Goal: Information Seeking & Learning: Find specific fact

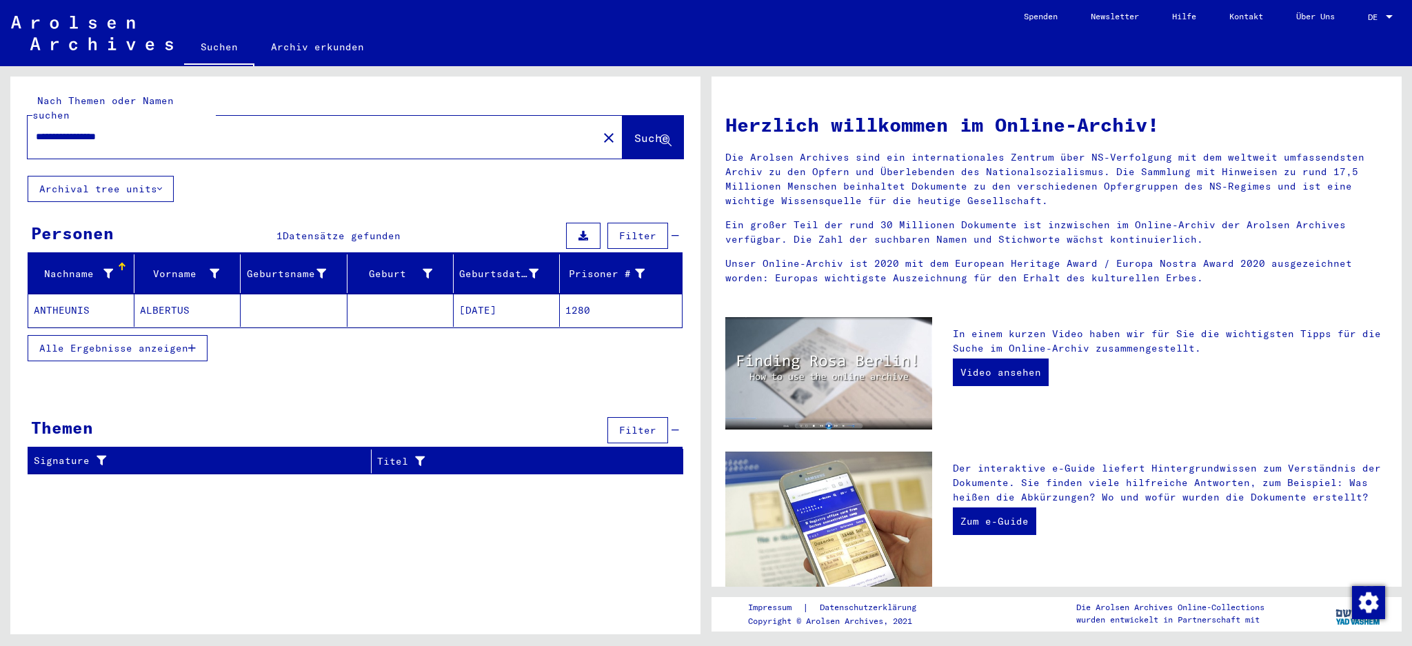
click at [167, 299] on mat-cell "ALBERTUS" at bounding box center [187, 310] width 106 height 33
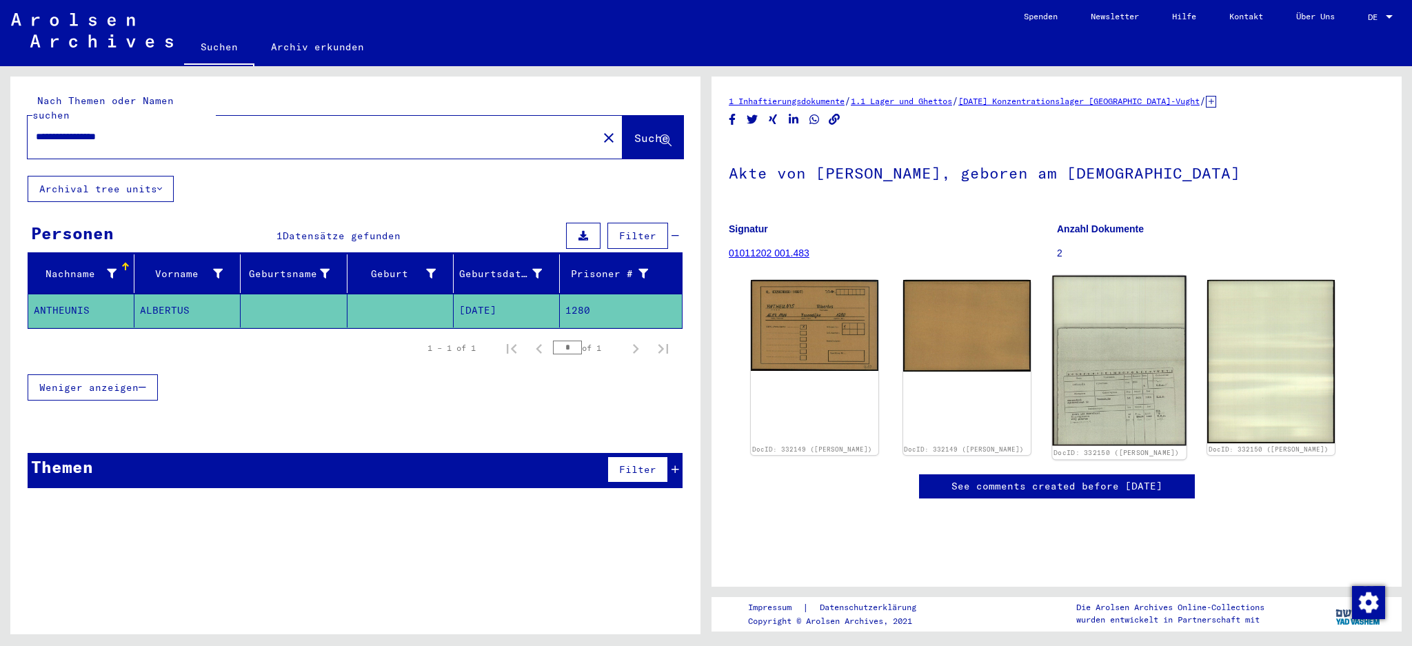
click at [1083, 352] on img at bounding box center [1119, 361] width 134 height 170
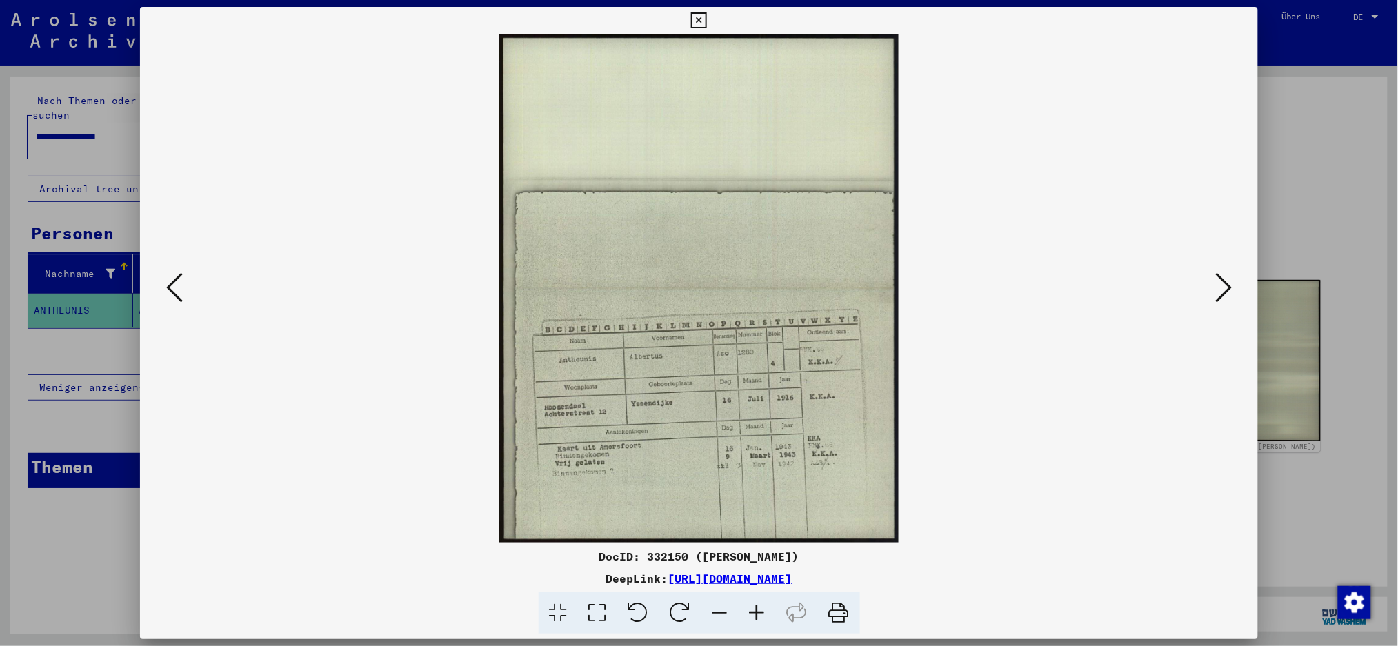
click at [754, 612] on icon at bounding box center [756, 613] width 37 height 42
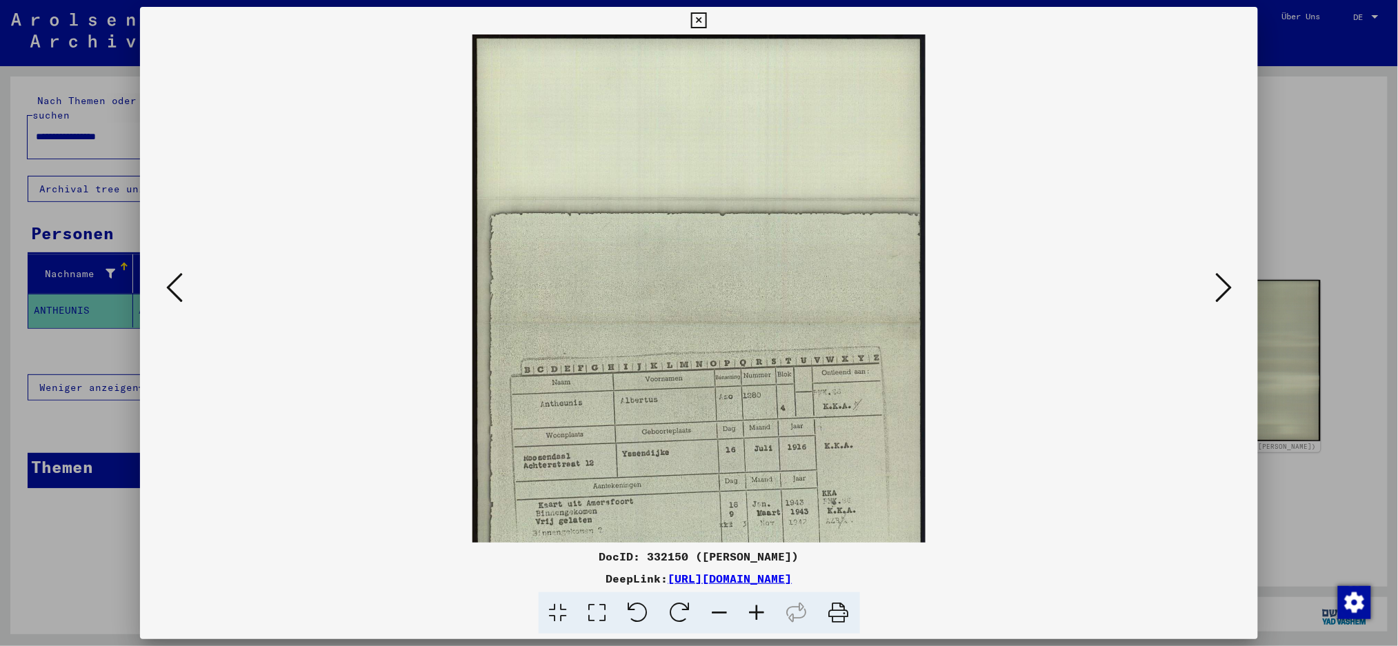
click at [754, 612] on icon at bounding box center [756, 613] width 37 height 42
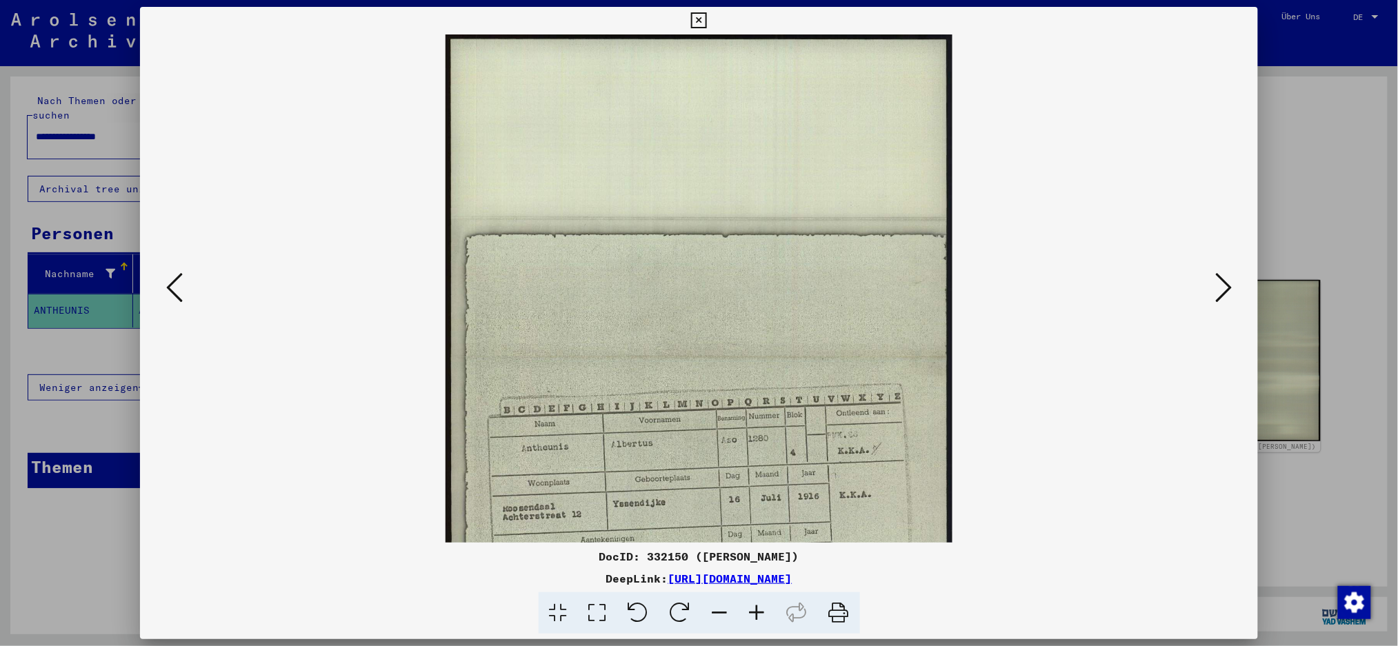
click at [754, 612] on icon at bounding box center [756, 613] width 37 height 42
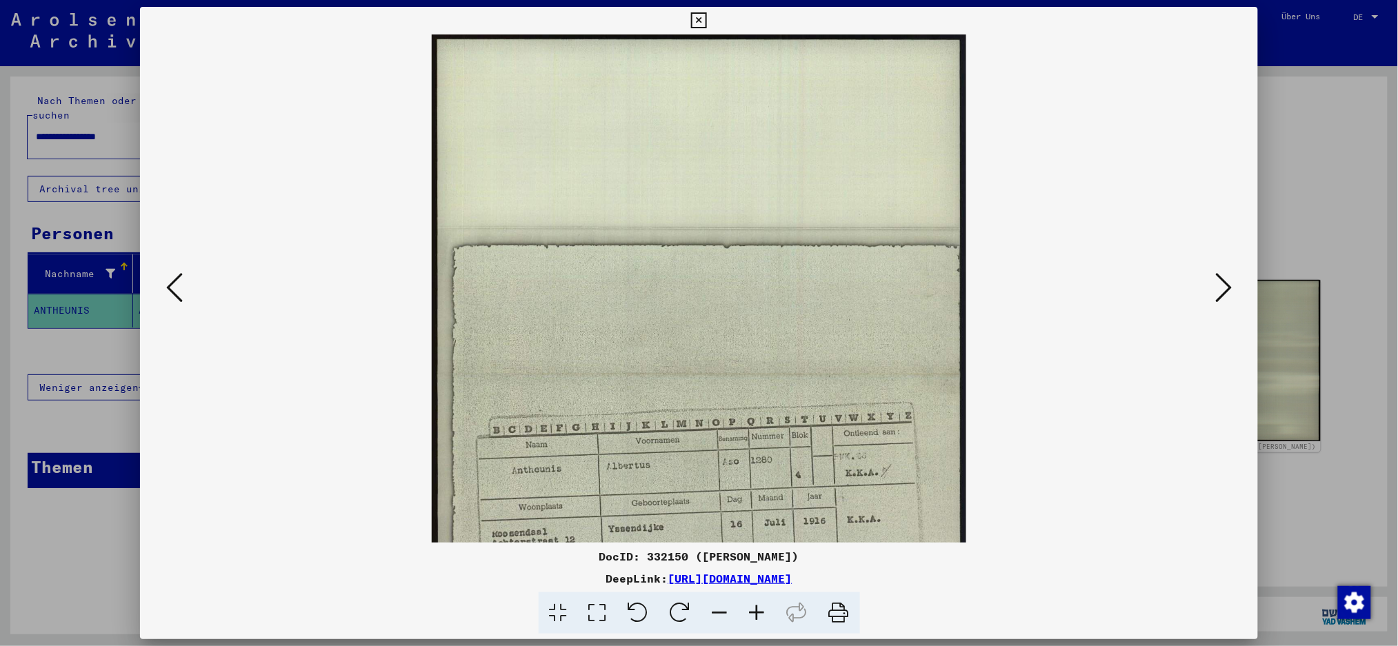
click at [754, 612] on icon at bounding box center [756, 613] width 37 height 42
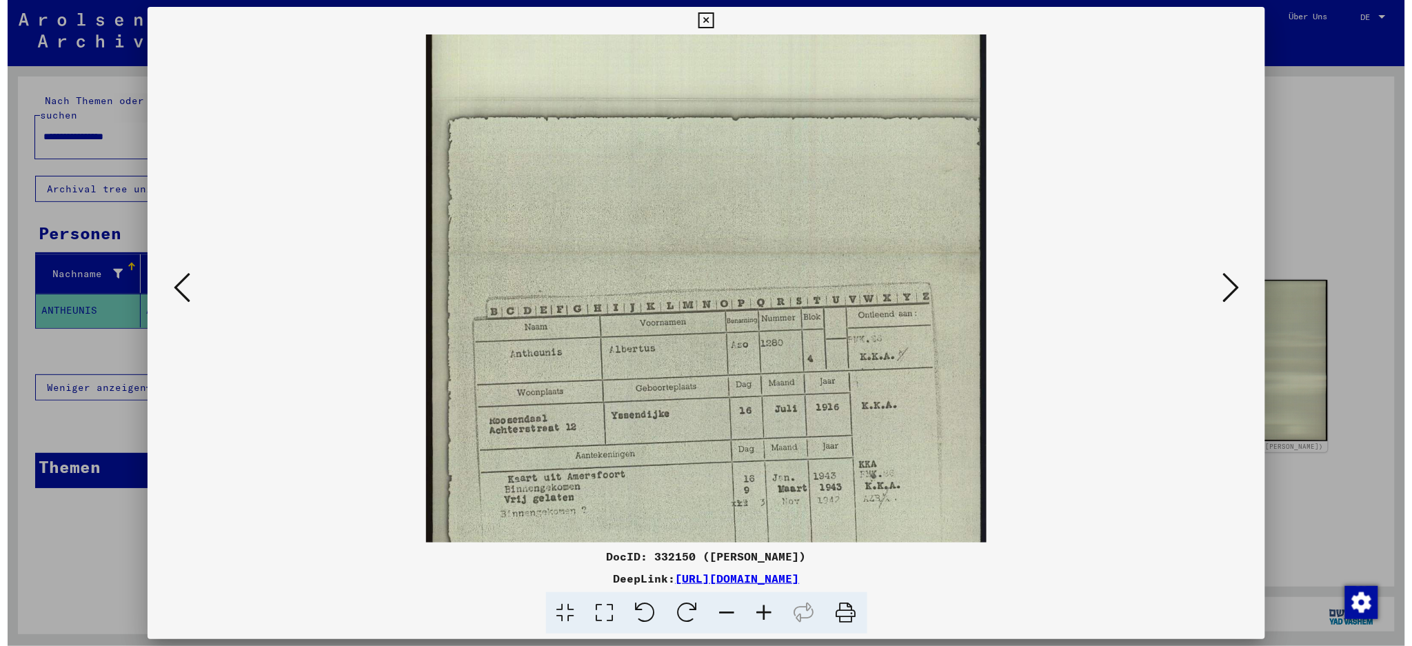
scroll to position [206, 0]
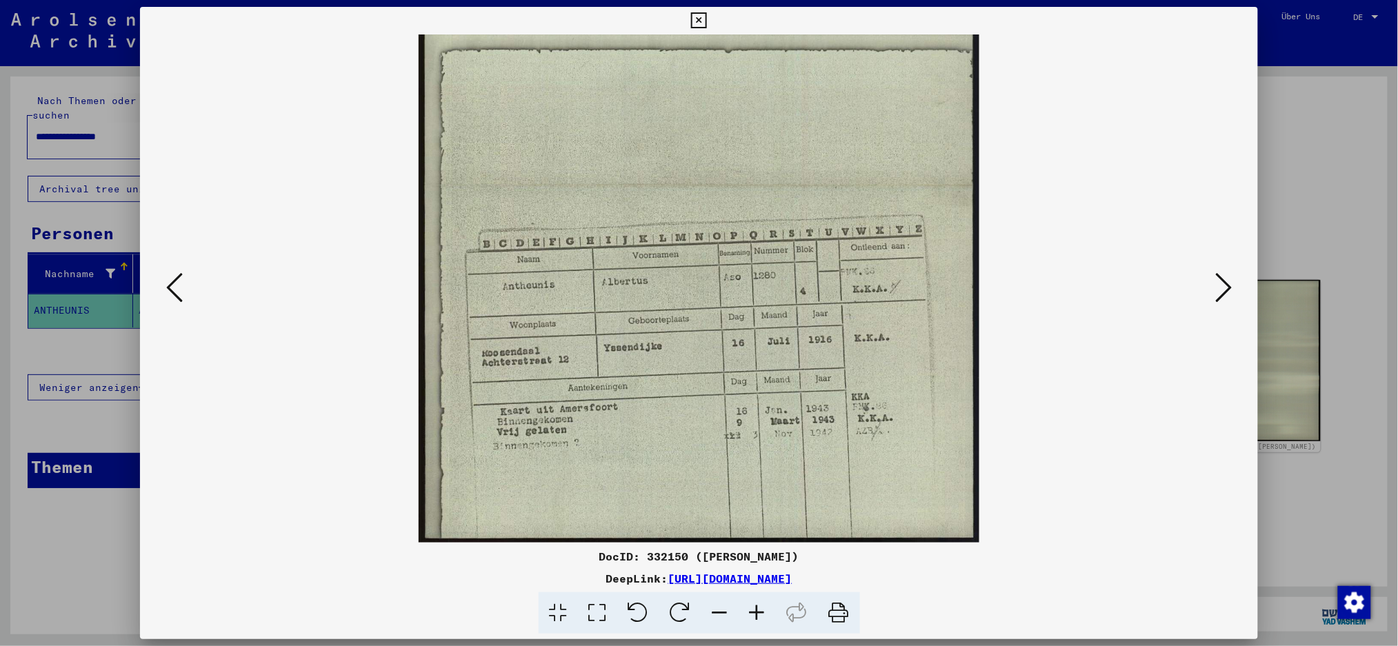
drag, startPoint x: 622, startPoint y: 314, endPoint x: 589, endPoint y: -55, distance: 371.0
click at [589, 0] on html "**********" at bounding box center [699, 323] width 1398 height 646
click at [700, 19] on icon at bounding box center [699, 20] width 16 height 17
